Goal: Information Seeking & Learning: Learn about a topic

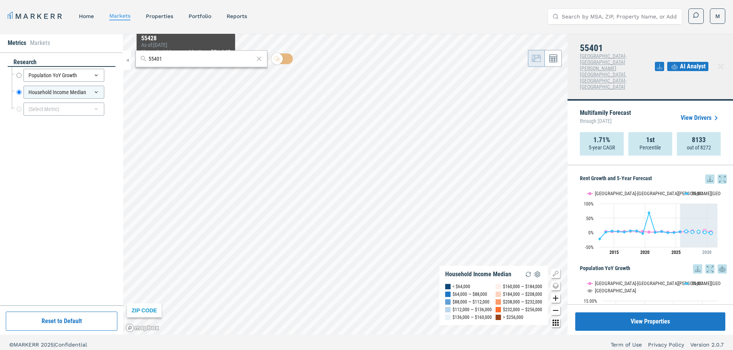
scroll to position [103, 0]
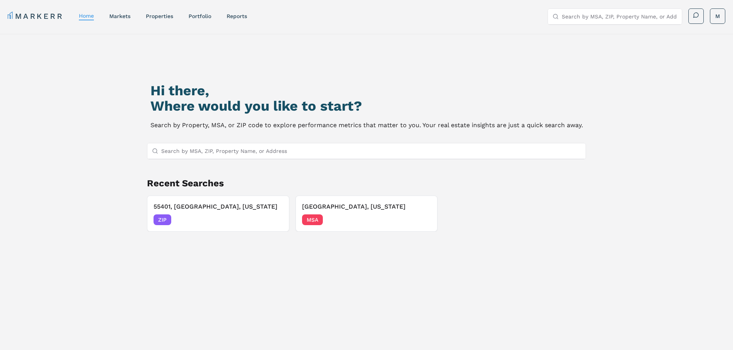
click at [218, 153] on input "Search by MSA, ZIP, Property Name, or Address" at bounding box center [371, 150] width 420 height 15
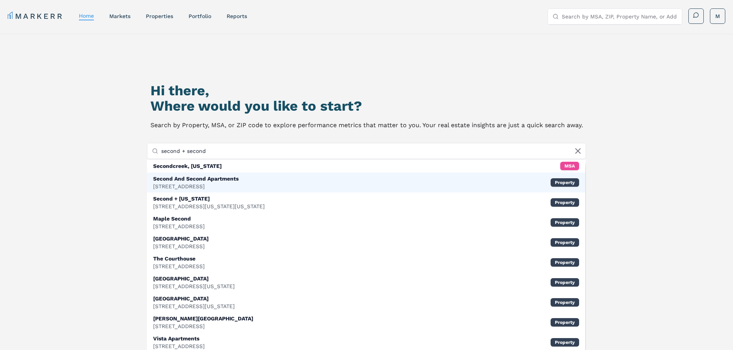
type input "second + second"
click at [205, 177] on div "Second And Second Apartments" at bounding box center [195, 179] width 85 height 8
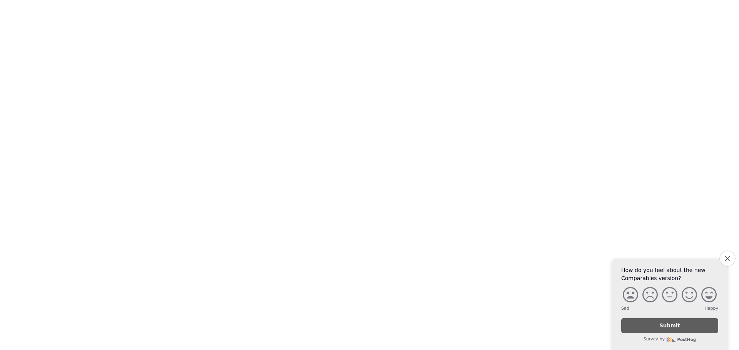
click at [726, 254] on button "Close survey" at bounding box center [727, 259] width 16 height 16
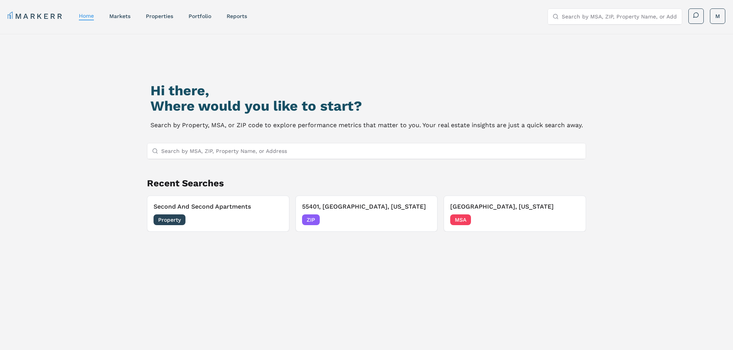
click at [299, 153] on input "Search by MSA, ZIP, Property Name, or Address" at bounding box center [371, 150] width 420 height 15
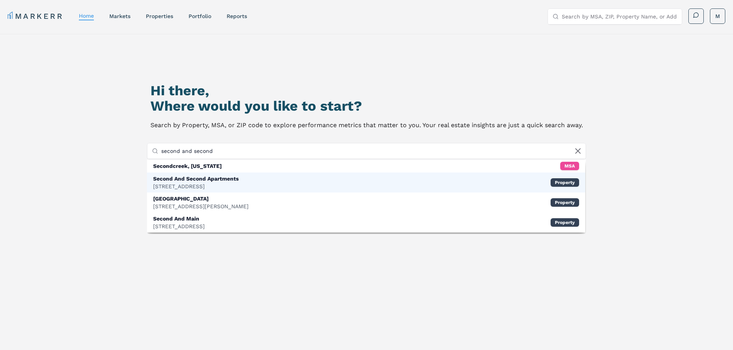
type input "second and second"
click at [232, 177] on div "Second And Second Apartments" at bounding box center [195, 179] width 85 height 8
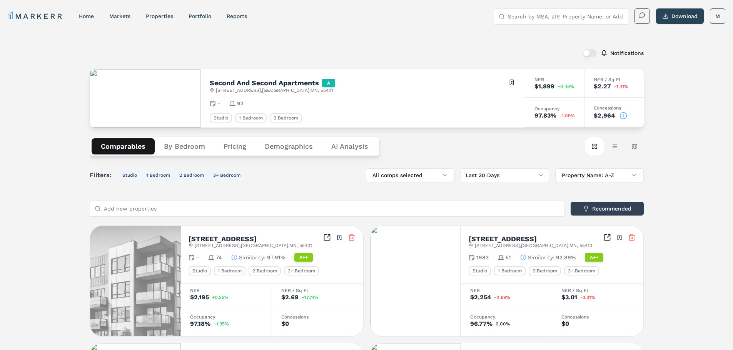
click at [286, 147] on button "Demographics" at bounding box center [288, 146] width 67 height 16
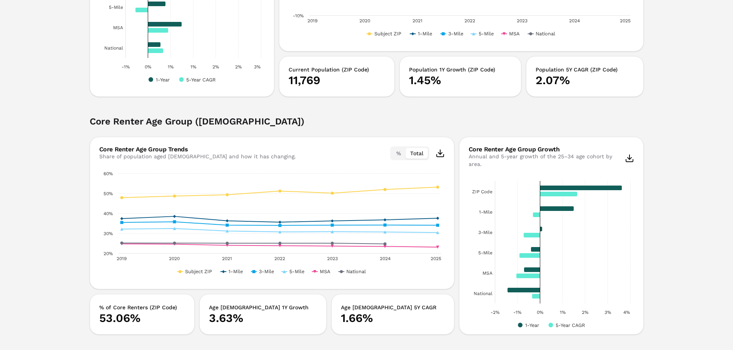
scroll to position [359, 0]
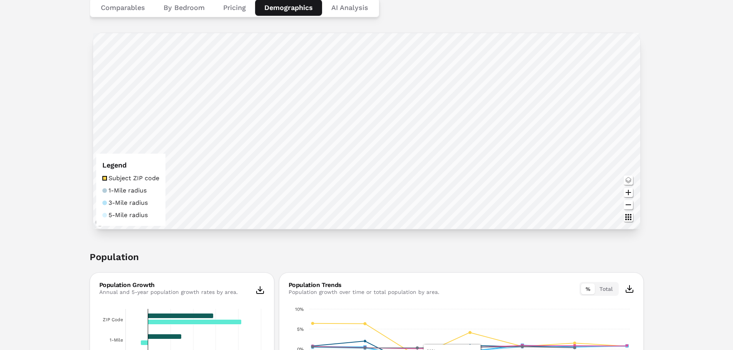
scroll to position [0, 0]
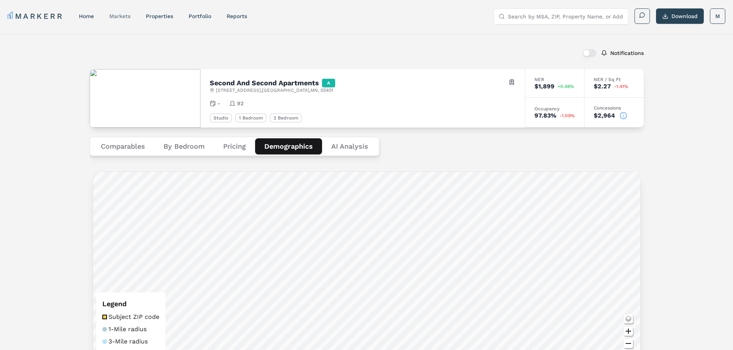
click at [130, 18] on link "markets" at bounding box center [119, 16] width 21 height 6
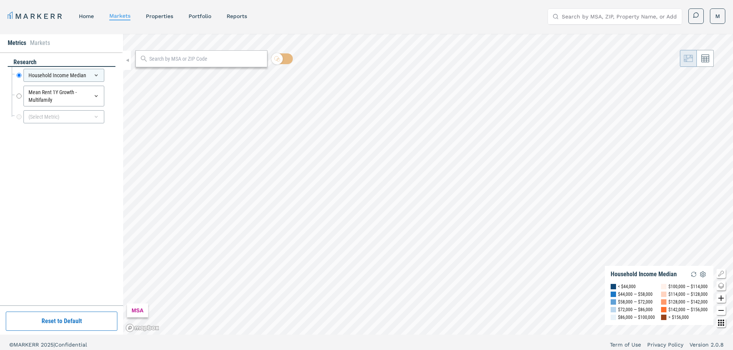
click at [185, 62] on input "text" at bounding box center [206, 59] width 114 height 8
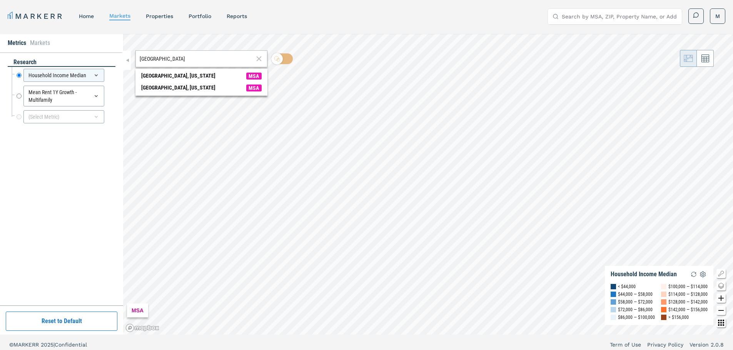
click at [184, 62] on input "minneapolis" at bounding box center [197, 59] width 114 height 8
type input "minneapolis"
click at [259, 58] on icon at bounding box center [258, 59] width 5 height 5
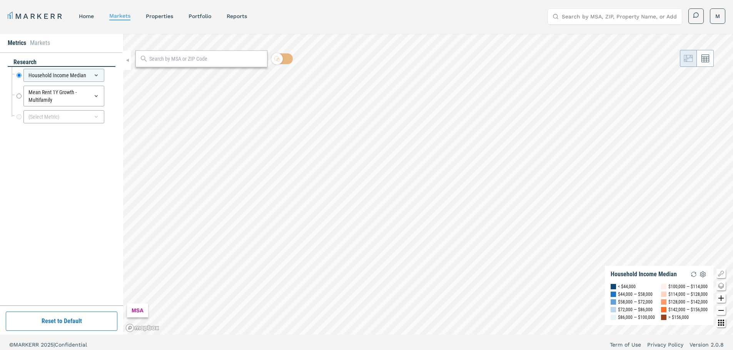
click at [231, 58] on input "text" at bounding box center [206, 59] width 114 height 8
click at [88, 74] on div "Household Income Median" at bounding box center [63, 75] width 81 height 13
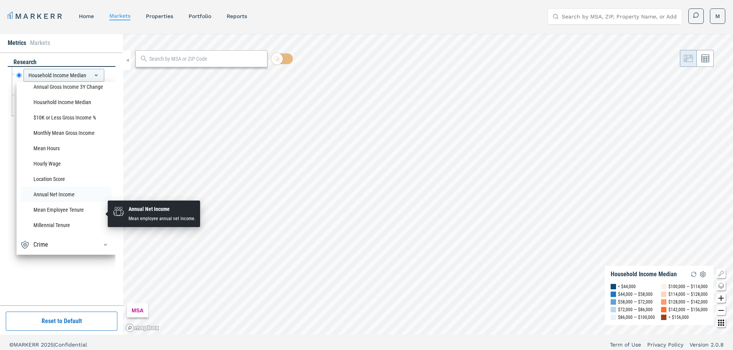
scroll to position [657, 0]
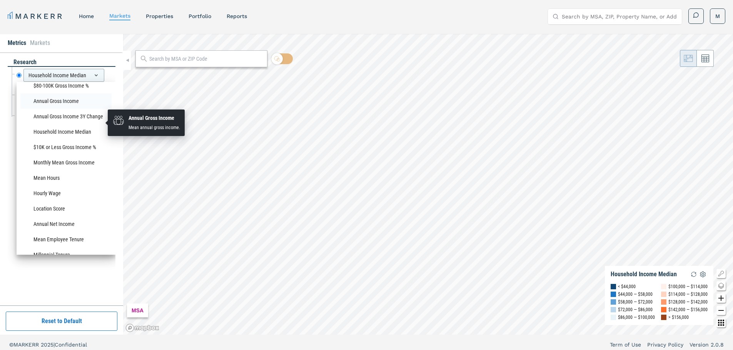
click at [70, 109] on li "Annual Gross Income" at bounding box center [65, 100] width 91 height 15
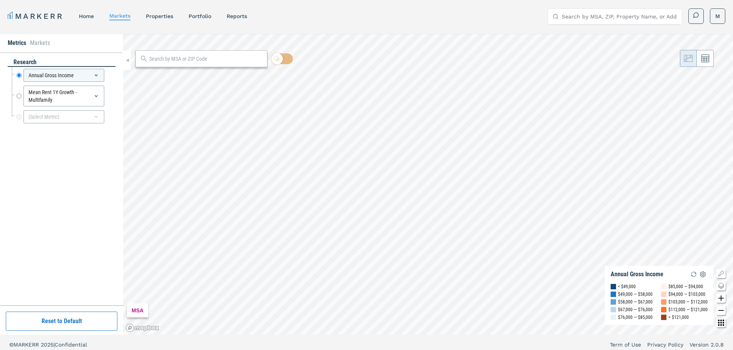
click at [168, 61] on input "text" at bounding box center [206, 59] width 114 height 8
type input "55401"
click at [232, 75] on span "55401, Minneapolis, Minnesota ZIP" at bounding box center [201, 76] width 132 height 12
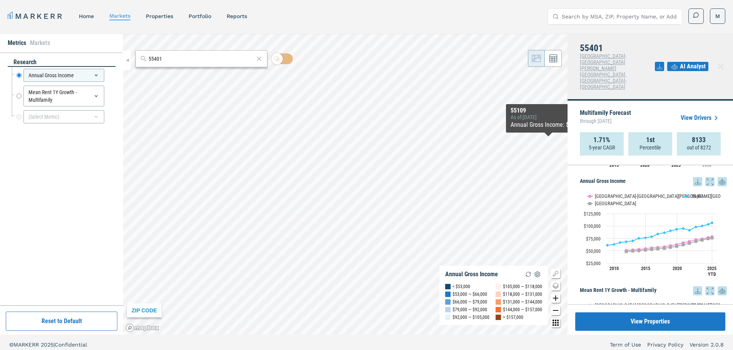
scroll to position [103, 0]
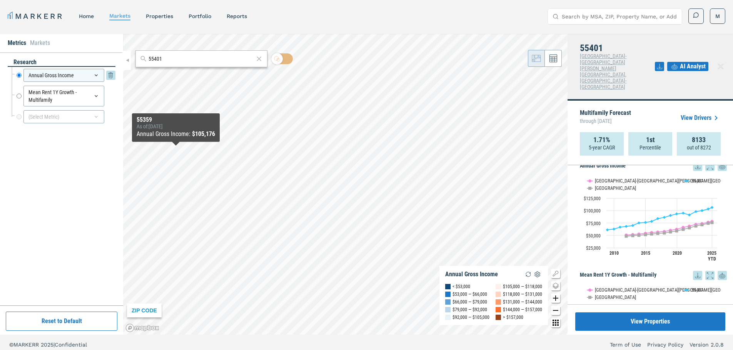
click at [47, 77] on div "Annual Gross Income" at bounding box center [63, 75] width 81 height 13
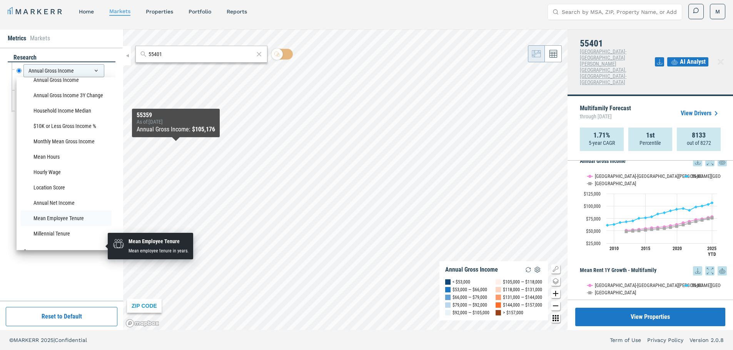
scroll to position [657, 0]
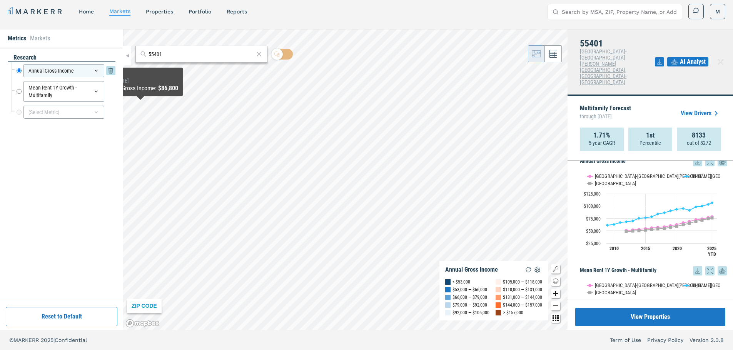
click at [93, 73] on icon at bounding box center [96, 71] width 6 height 6
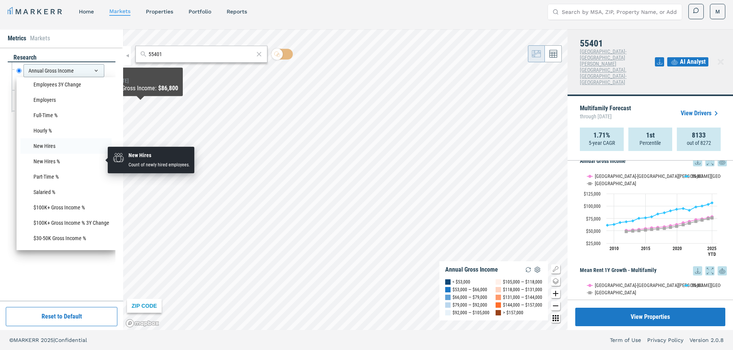
scroll to position [451, 0]
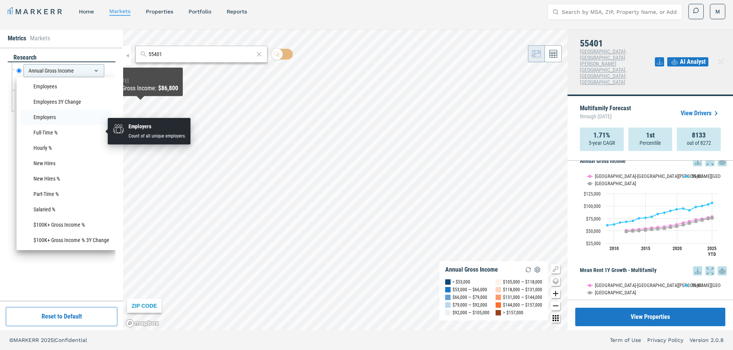
click at [57, 125] on li "Employers" at bounding box center [65, 117] width 91 height 15
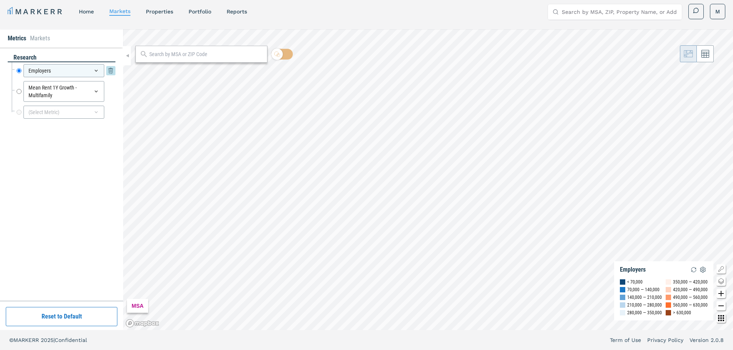
click at [83, 72] on div "Employers" at bounding box center [63, 70] width 81 height 13
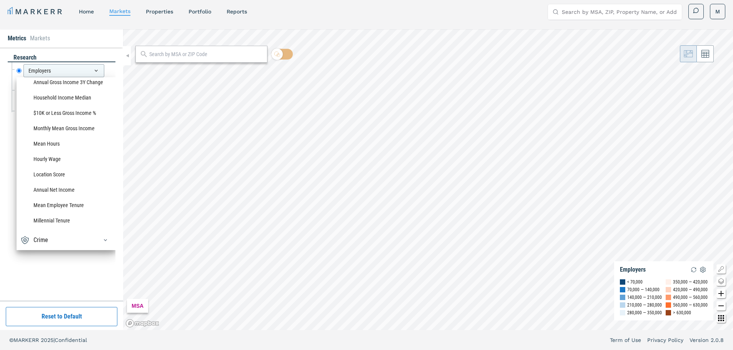
scroll to position [708, 0]
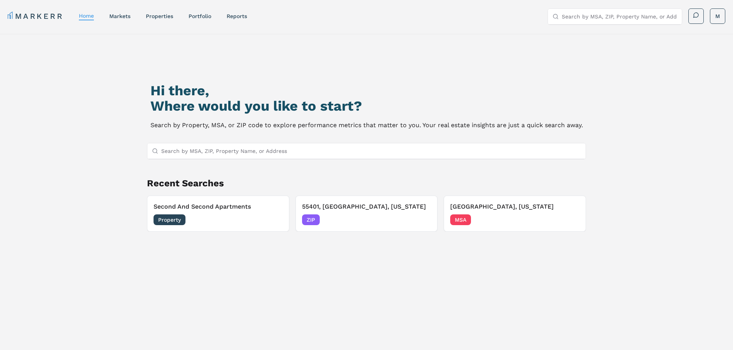
click at [200, 153] on input "Search by MSA, ZIP, Property Name, or Address" at bounding box center [371, 150] width 420 height 15
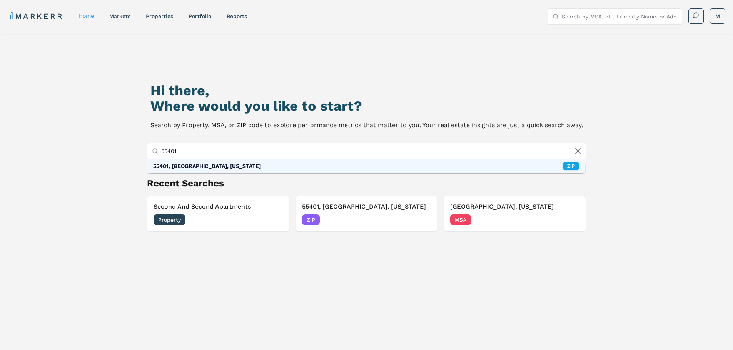
type input "55401"
click at [200, 162] on div "55401, [GEOGRAPHIC_DATA], [US_STATE]" at bounding box center [207, 166] width 108 height 8
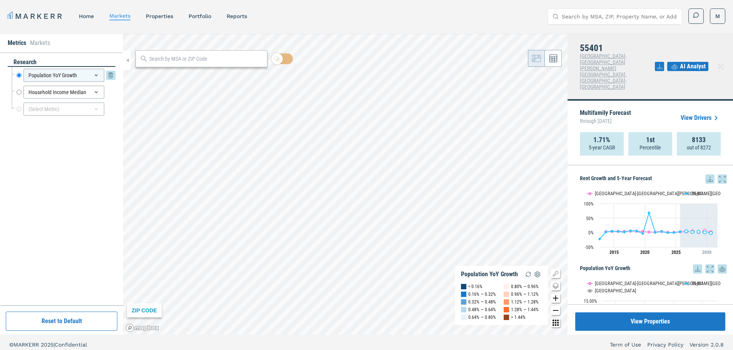
click at [69, 74] on div "Population YoY Growth" at bounding box center [63, 75] width 81 height 13
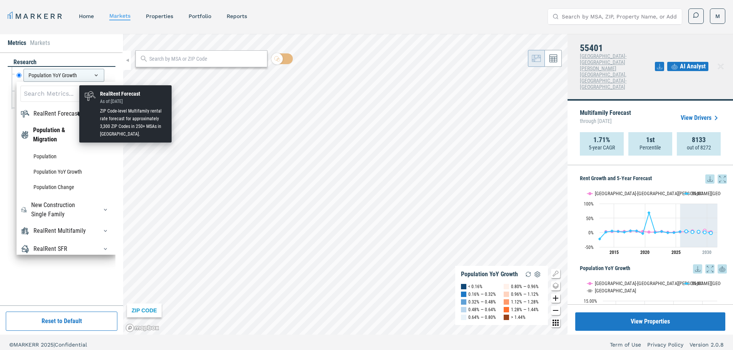
click at [63, 116] on div "RealRent Forecast" at bounding box center [56, 113] width 46 height 9
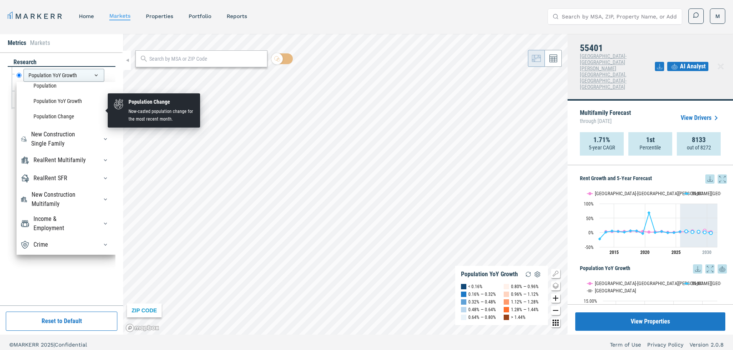
scroll to position [135, 0]
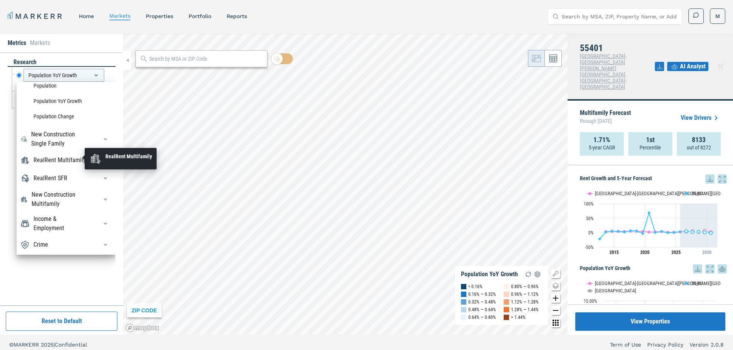
click at [63, 158] on div "RealRent Multifamily" at bounding box center [59, 160] width 52 height 9
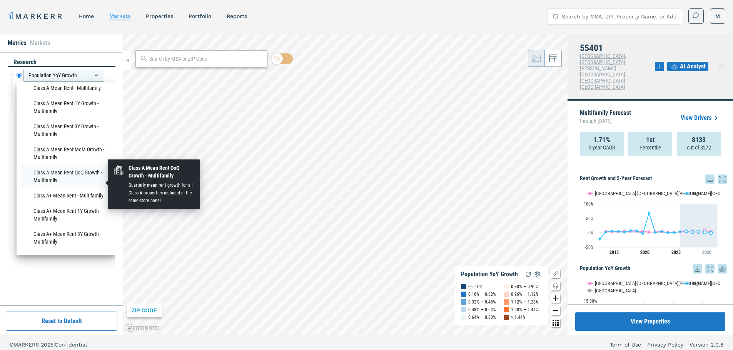
scroll to position [340, 0]
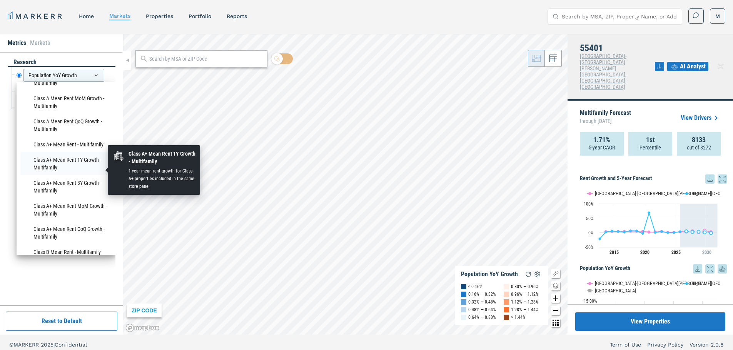
click at [91, 168] on li "Class A+ Mean Rent 1Y Growth - Multifamily" at bounding box center [65, 163] width 91 height 23
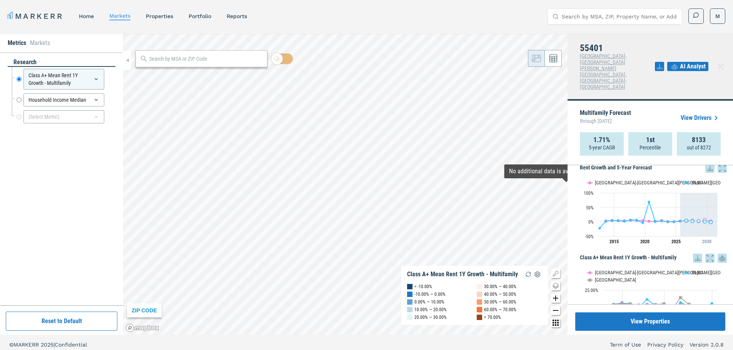
scroll to position [0, 0]
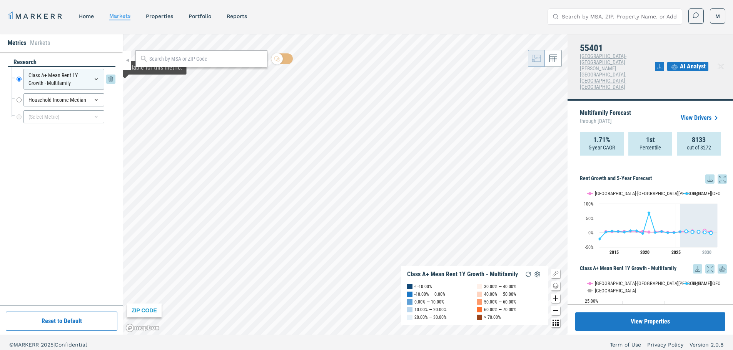
click at [94, 79] on icon at bounding box center [96, 79] width 6 height 6
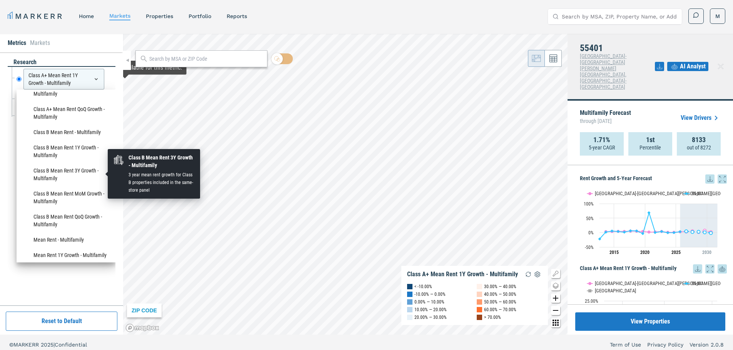
scroll to position [462, 0]
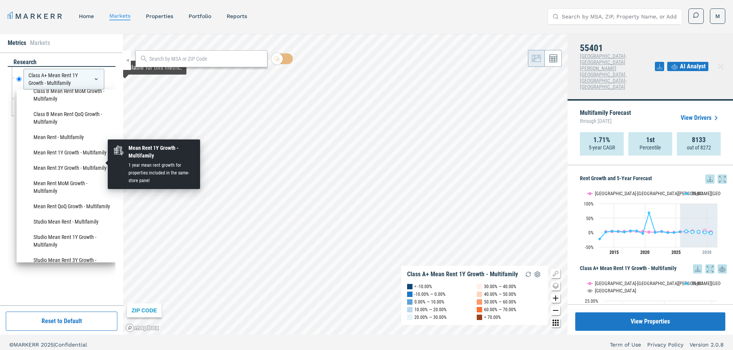
click at [51, 159] on li "Mean Rent 1Y Growth - Multifamily" at bounding box center [65, 152] width 91 height 15
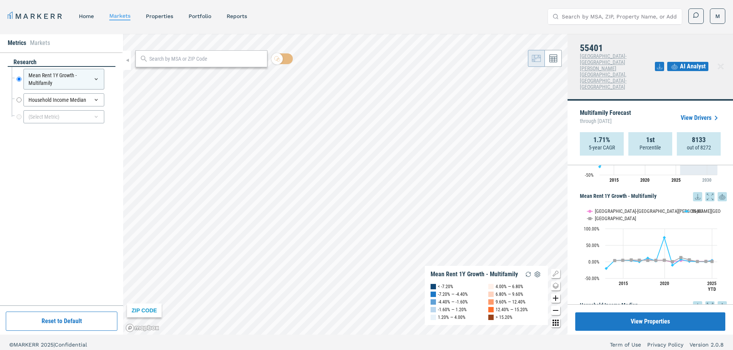
scroll to position [57, 0]
